Goal: Find contact information: Find contact information

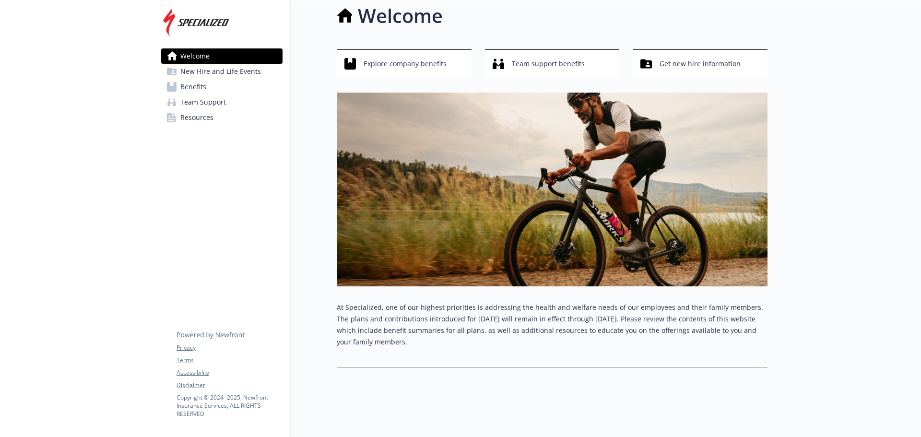
scroll to position [18, 0]
click at [402, 55] on span "Explore company benefits" at bounding box center [405, 64] width 83 height 18
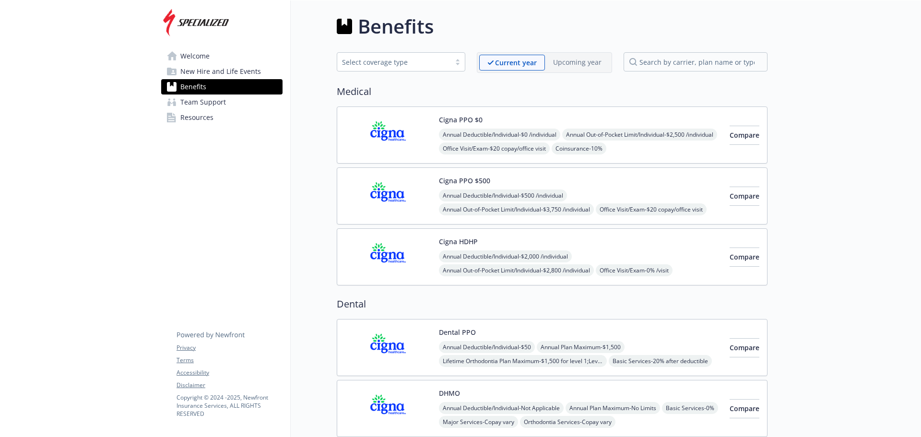
click at [201, 71] on span "New Hire and Life Events" at bounding box center [220, 71] width 81 height 15
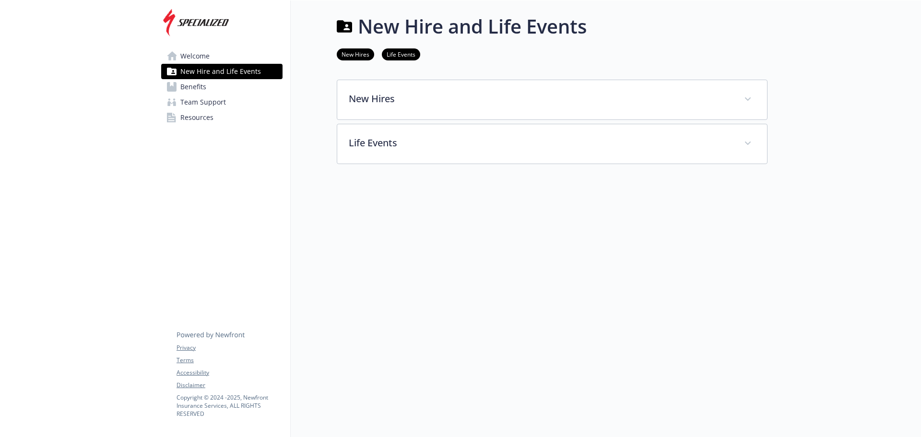
click at [202, 102] on span "Team Support" at bounding box center [203, 102] width 46 height 15
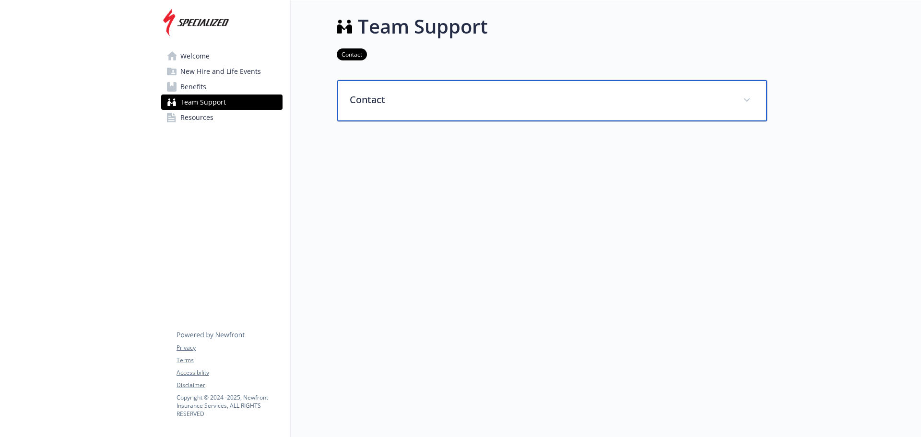
click at [369, 98] on p "Contact" at bounding box center [541, 100] width 382 height 14
